Goal: Transaction & Acquisition: Register for event/course

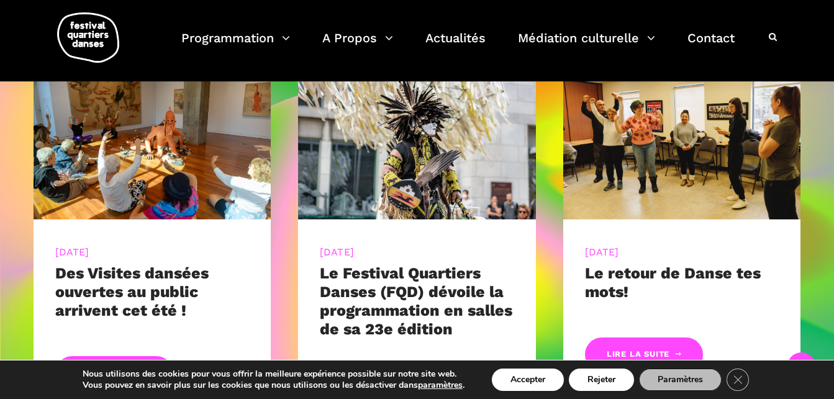
scroll to position [487, 0]
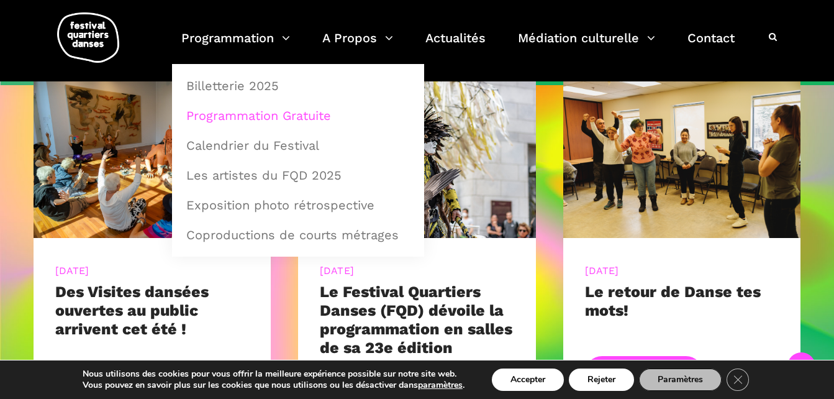
click at [220, 115] on link "Programmation Gratuite" at bounding box center [298, 115] width 239 height 29
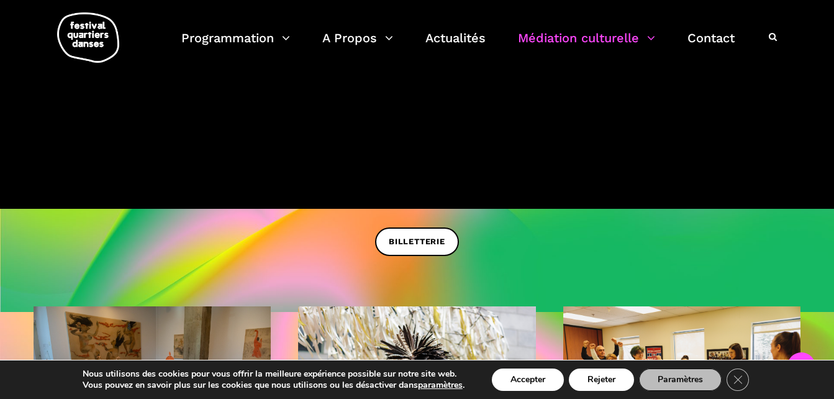
scroll to position [217, 0]
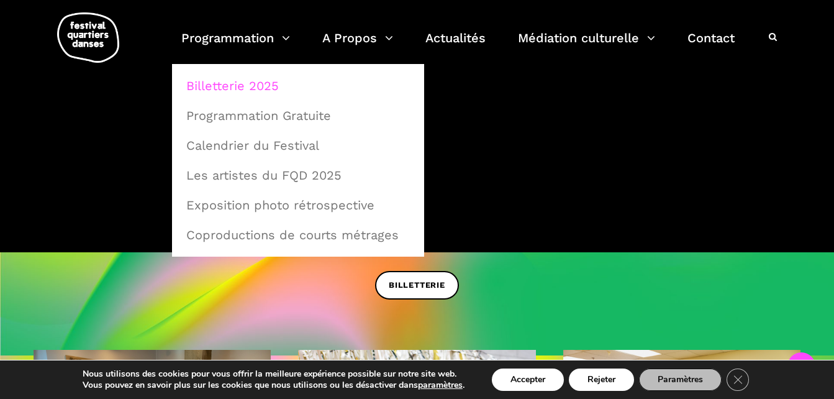
click at [228, 83] on link "Billetterie 2025" at bounding box center [298, 85] width 239 height 29
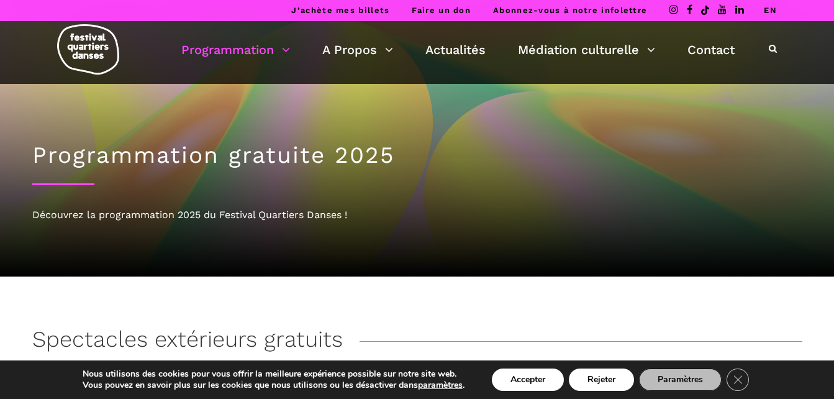
click at [460, 160] on h1 "Programmation gratuite 2025" at bounding box center [417, 155] width 770 height 27
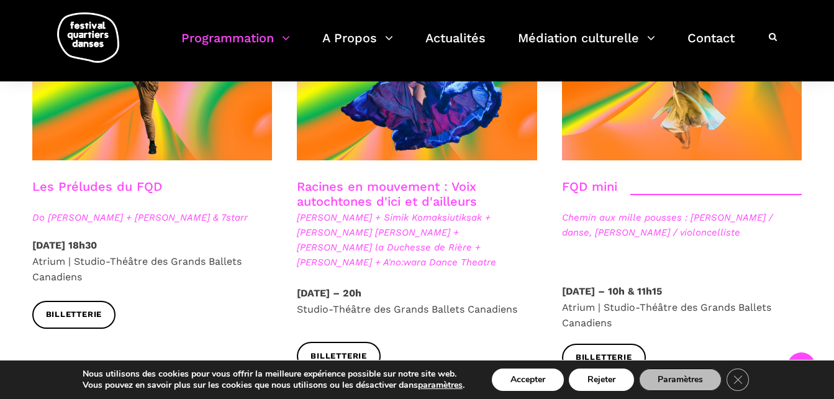
scroll to position [1847, 0]
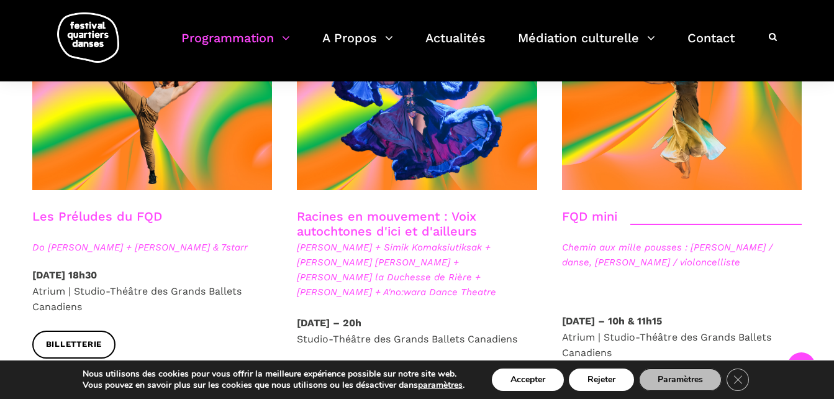
click at [791, 209] on div "FQD mini" at bounding box center [682, 224] width 240 height 31
click at [633, 209] on div "FQD mini" at bounding box center [682, 224] width 240 height 31
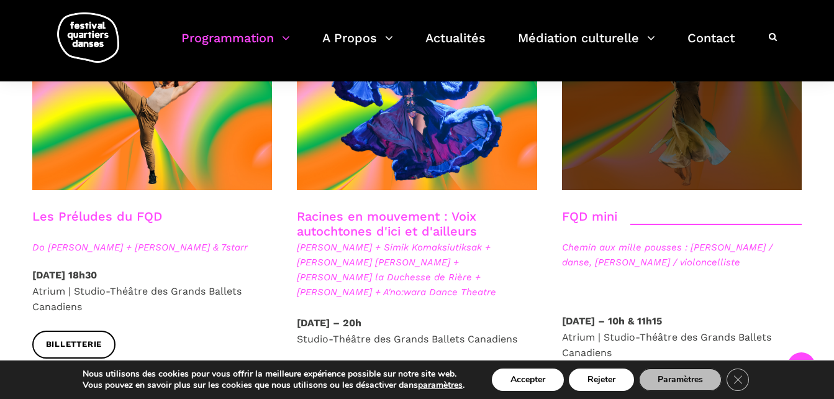
click at [653, 144] on span at bounding box center [682, 109] width 240 height 161
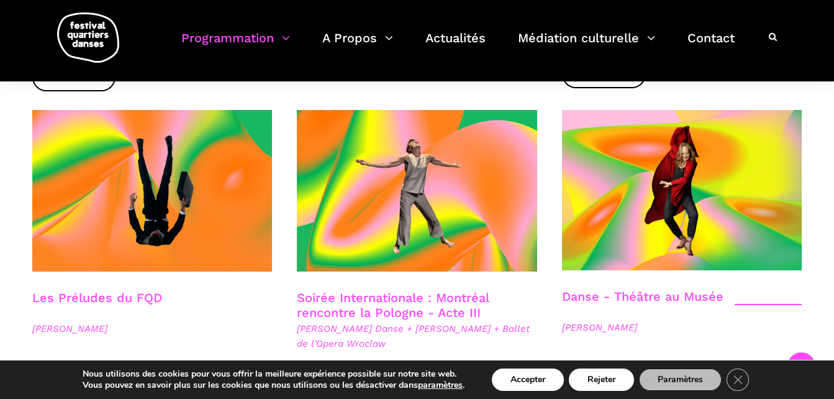
scroll to position [1435, 0]
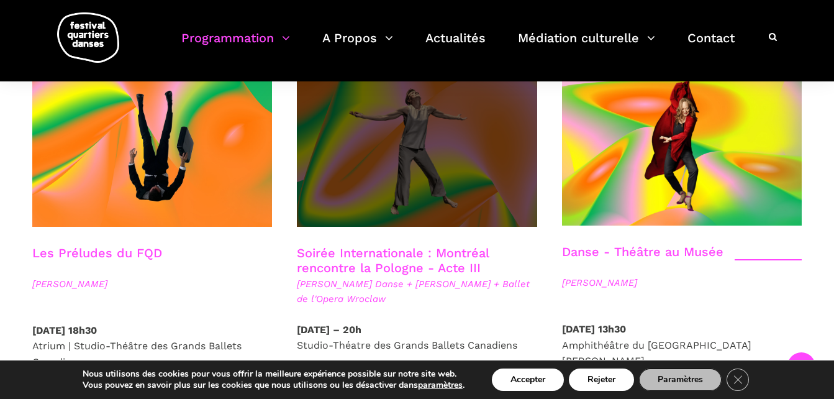
click at [354, 171] on span at bounding box center [417, 145] width 240 height 161
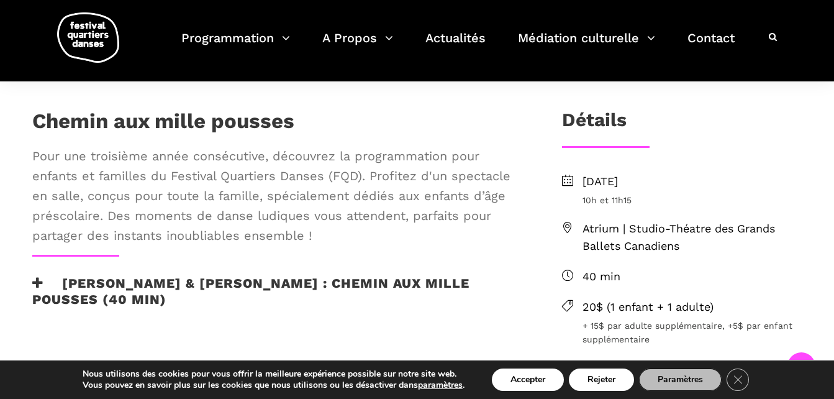
scroll to position [252, 0]
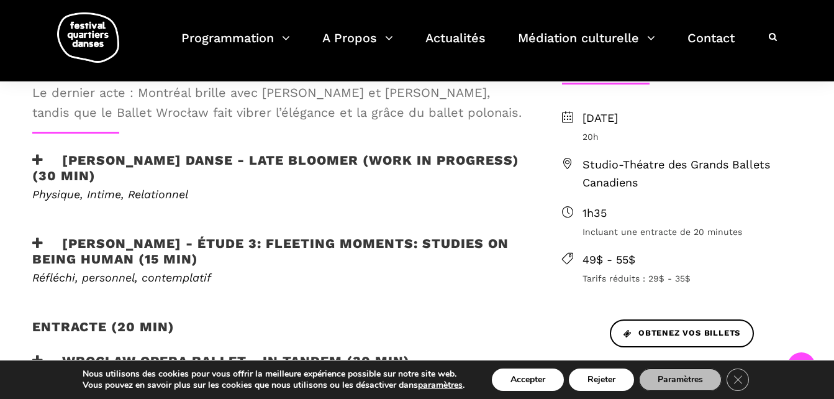
scroll to position [441, 0]
